Goal: Information Seeking & Learning: Find contact information

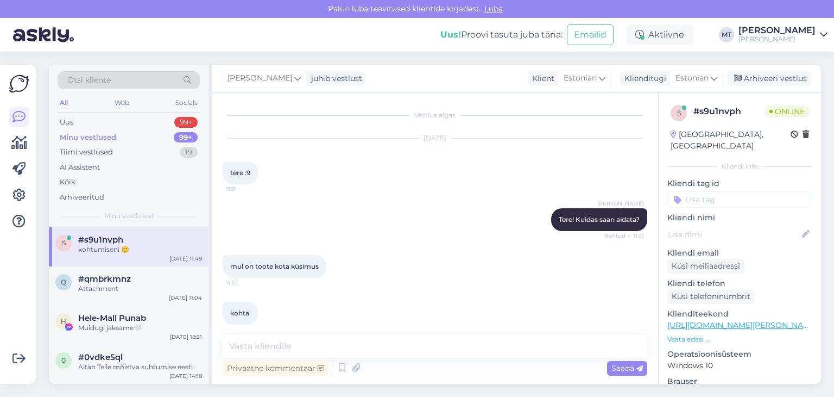
scroll to position [1857, 0]
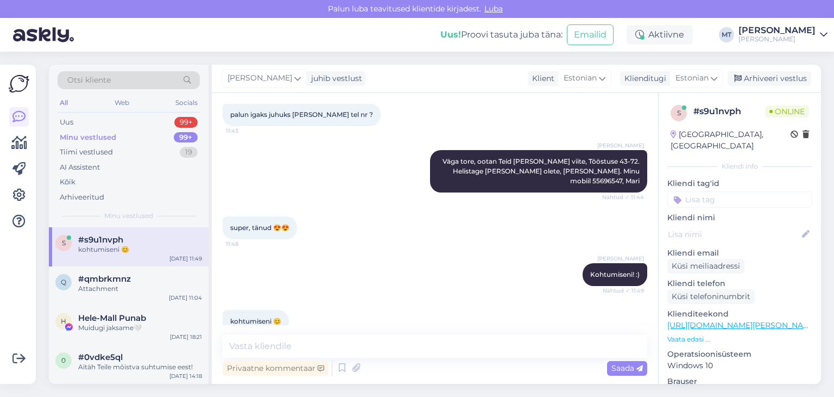
click at [115, 77] on div "Otsi kliente" at bounding box center [129, 80] width 142 height 18
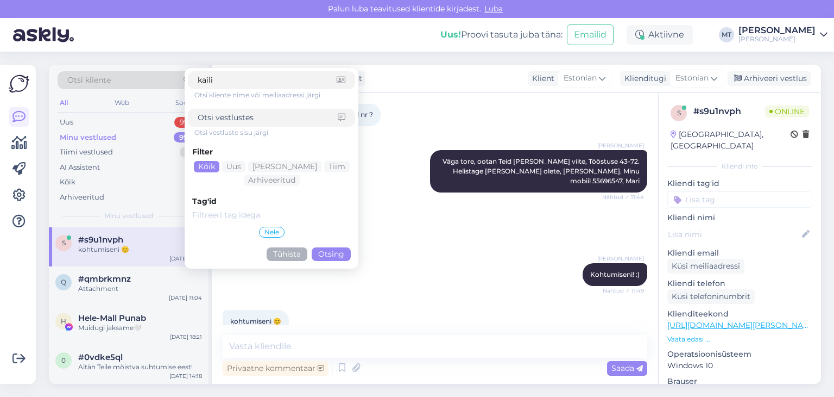
type input "kaili"
click at [335, 253] on button "Otsing" at bounding box center [331, 254] width 39 height 14
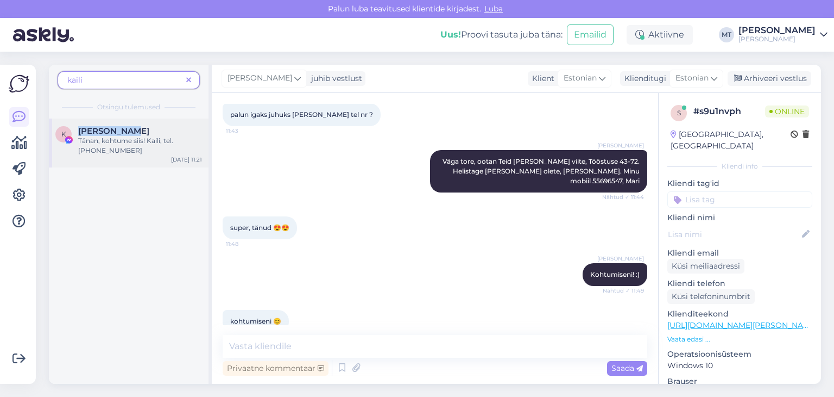
drag, startPoint x: 128, startPoint y: 131, endPoint x: 77, endPoint y: 125, distance: 51.5
click at [77, 125] on div "K [PERSON_NAME] Tänan, kohtume siis! Kaili, tel. [PHONE_NUMBER] [DATE] 11:21" at bounding box center [129, 142] width 160 height 49
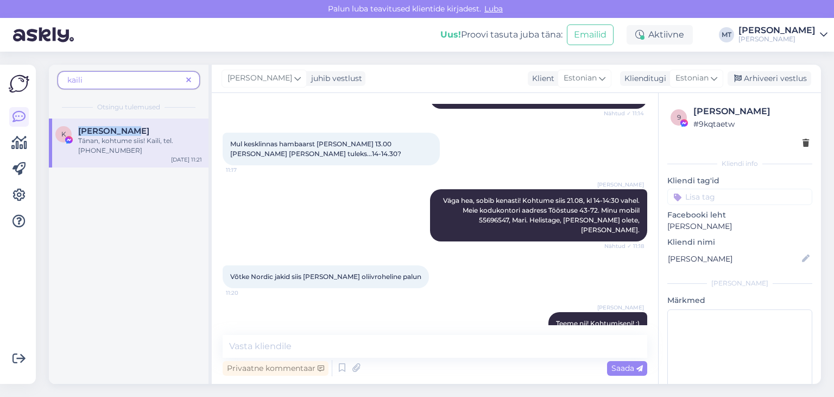
copy span "[PERSON_NAME]"
drag, startPoint x: 361, startPoint y: 301, endPoint x: 330, endPoint y: 294, distance: 31.8
click at [330, 359] on div "Tänan, kohtume siis! Kaili, tel. [PHONE_NUMBER]:21" at bounding box center [310, 370] width 175 height 23
copy span "5331 6000"
click at [187, 80] on icon at bounding box center [188, 81] width 5 height 8
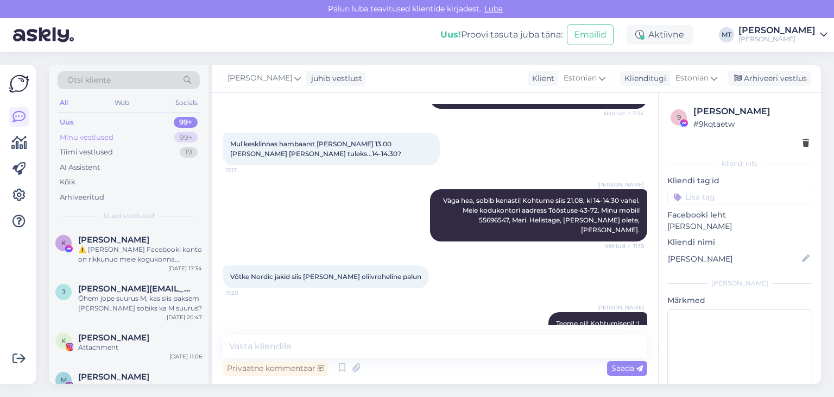
click at [84, 137] on div "Minu vestlused" at bounding box center [87, 137] width 54 height 11
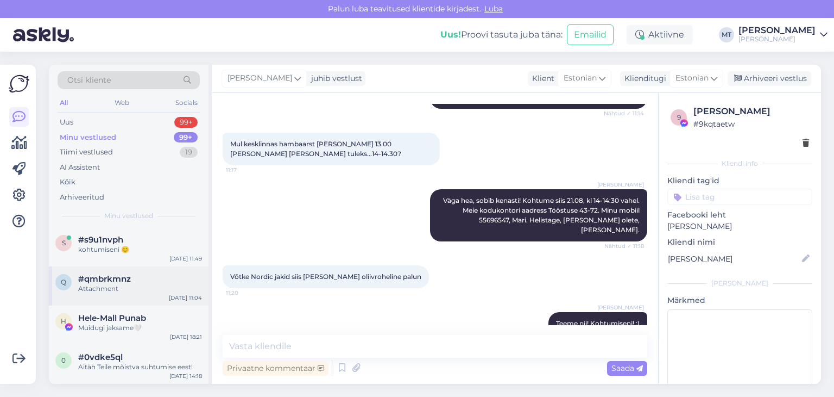
click at [98, 282] on span "#qmbrkmnz" at bounding box center [104, 279] width 53 height 10
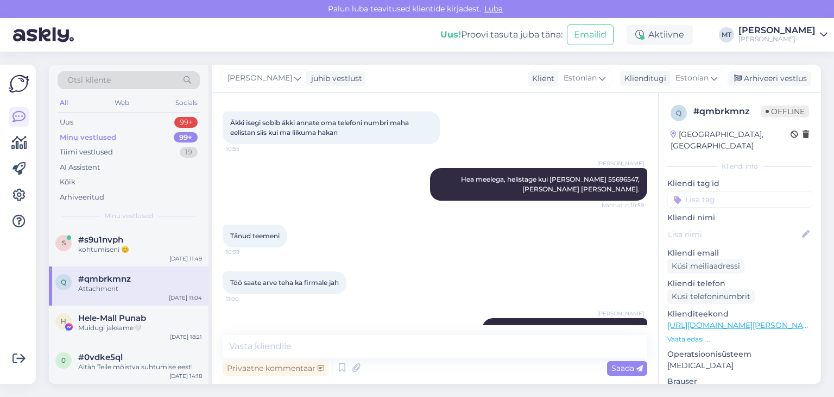
scroll to position [1900, 0]
